Goal: Task Accomplishment & Management: Use online tool/utility

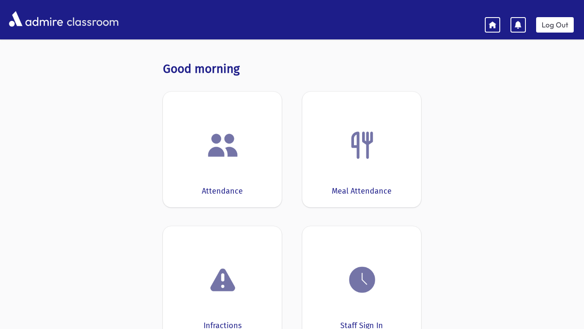
click at [218, 134] on img at bounding box center [223, 145] width 33 height 33
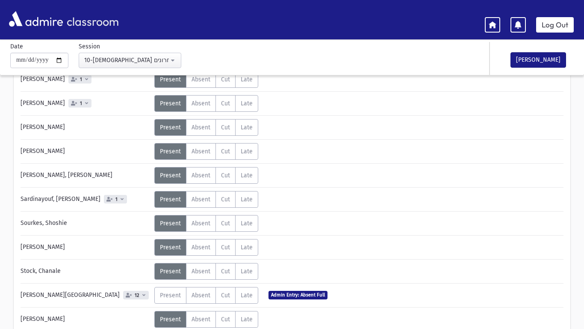
scroll to position [394, 0]
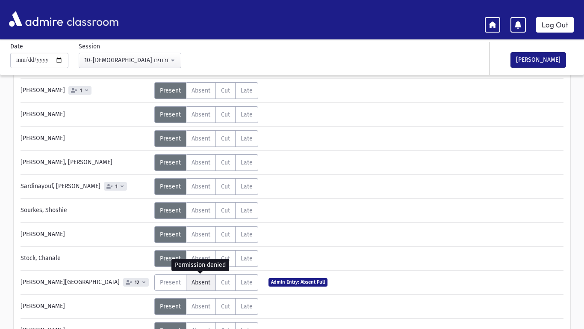
click at [212, 284] on label "Absent A" at bounding box center [201, 282] width 30 height 17
click at [210, 284] on label "Absent A" at bounding box center [201, 282] width 30 height 17
click at [207, 284] on span "Absent" at bounding box center [201, 281] width 19 height 7
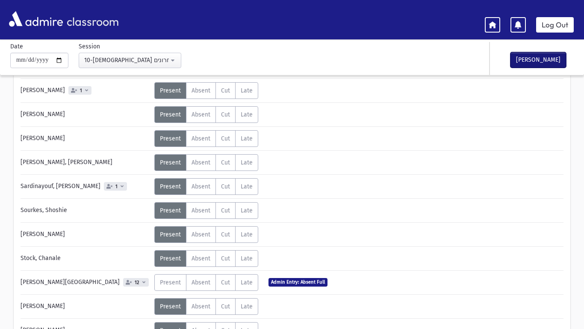
click at [518, 56] on button "[PERSON_NAME]" at bounding box center [539, 59] width 56 height 15
click at [544, 21] on link "Log Out" at bounding box center [555, 24] width 38 height 15
